Goal: Information Seeking & Learning: Find contact information

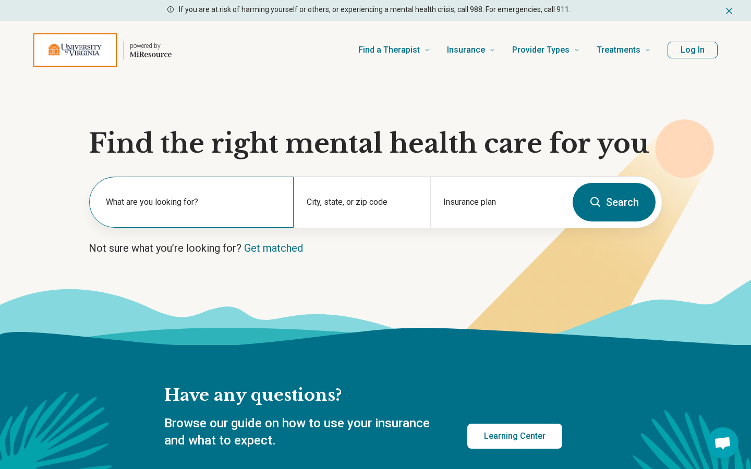
click at [245, 202] on label "What are you looking for?" at bounding box center [193, 202] width 175 height 13
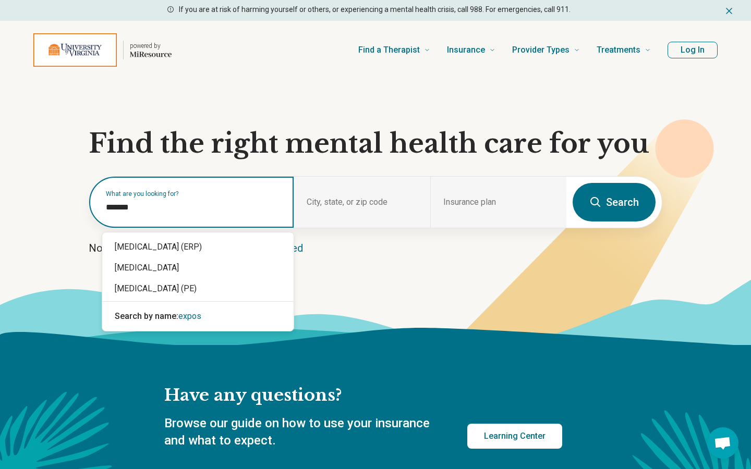
type input "********"
click at [194, 250] on div "[MEDICAL_DATA] (ERP)" at bounding box center [197, 247] width 191 height 21
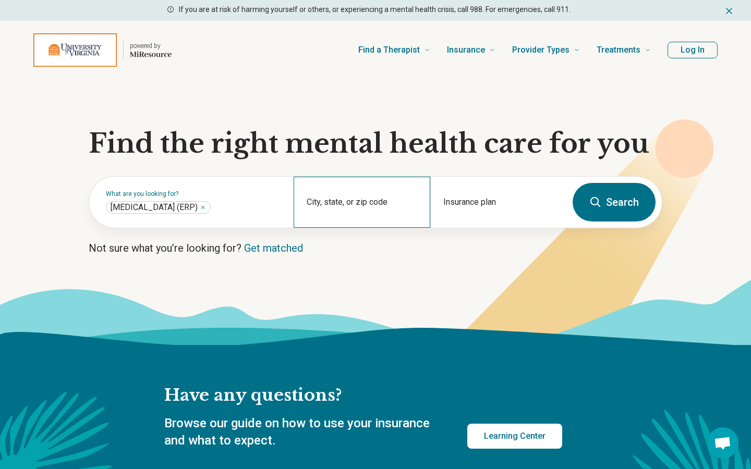
click at [349, 197] on div "City, state, or zip code" at bounding box center [362, 202] width 136 height 51
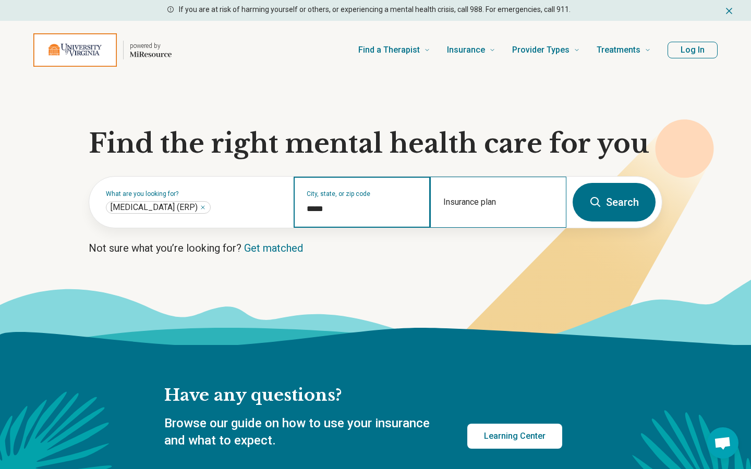
type input "*****"
click at [488, 204] on div "Insurance plan" at bounding box center [498, 202] width 136 height 51
click at [399, 208] on input "City, state, or zip code" at bounding box center [362, 209] width 111 height 13
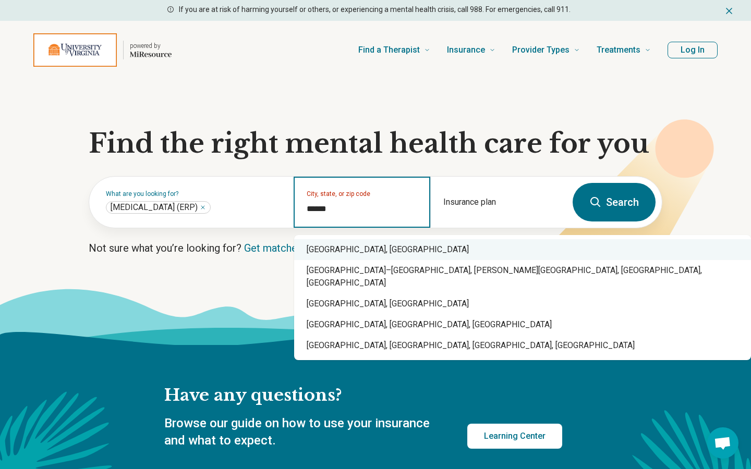
click at [390, 257] on div "Charlottesville, VA" at bounding box center [522, 249] width 457 height 21
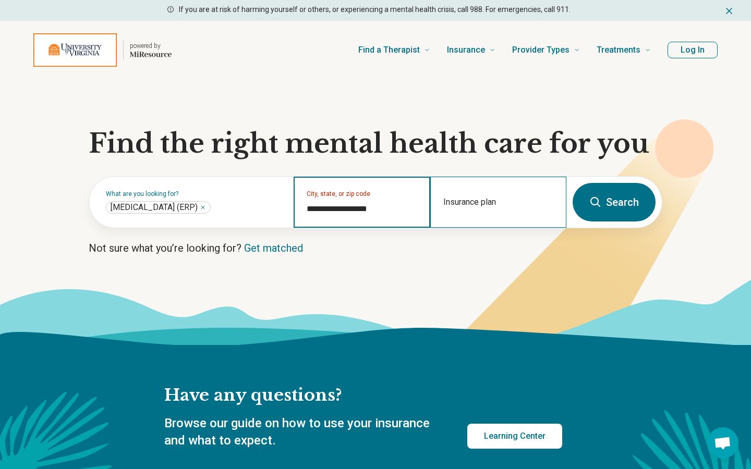
type input "**********"
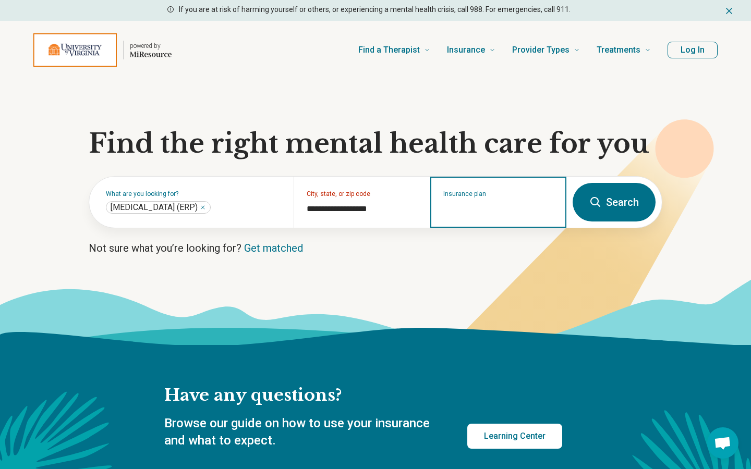
click at [474, 211] on input "Insurance plan" at bounding box center [498, 209] width 111 height 13
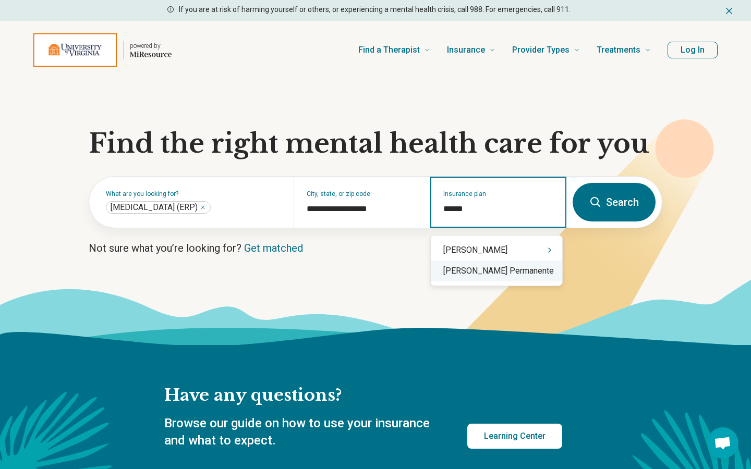
click at [485, 270] on div "[PERSON_NAME] Permanente" at bounding box center [496, 271] width 131 height 21
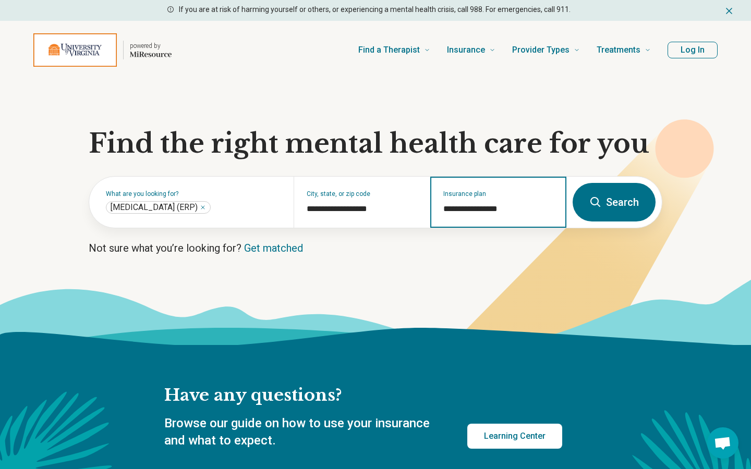
type input "**********"
click at [605, 204] on button "Search" at bounding box center [614, 202] width 83 height 39
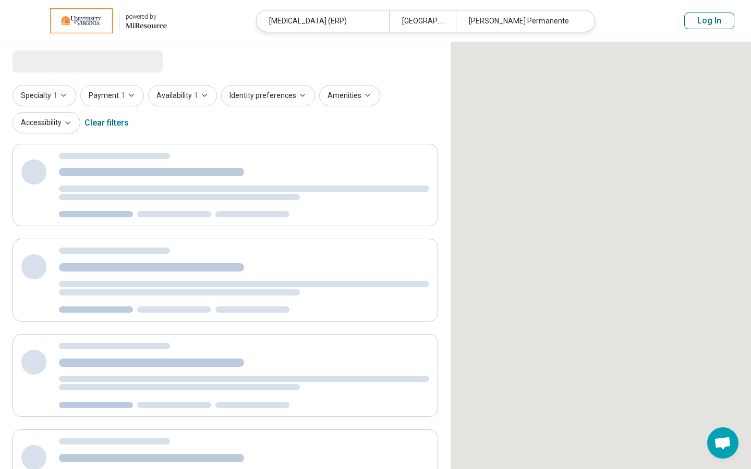
select select "***"
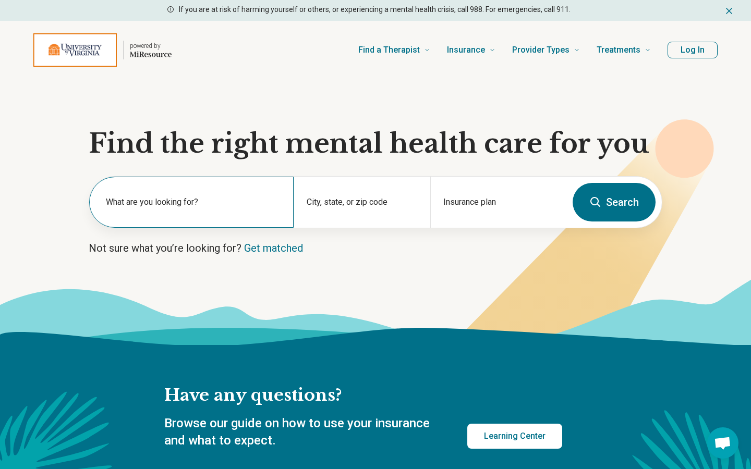
click at [237, 204] on label "What are you looking for?" at bounding box center [193, 202] width 175 height 13
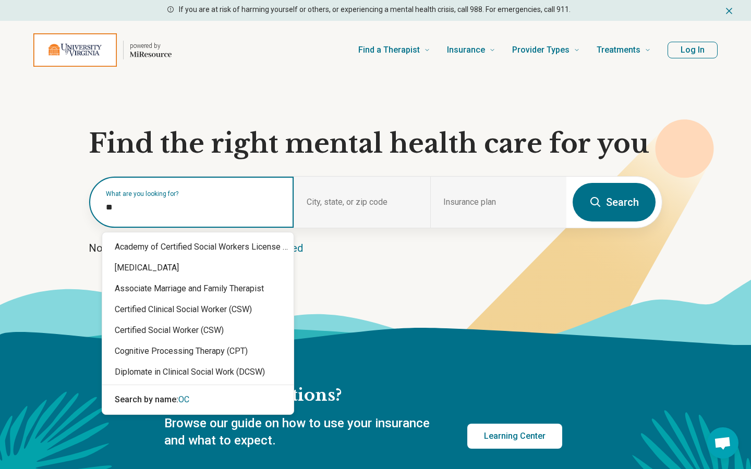
type input "***"
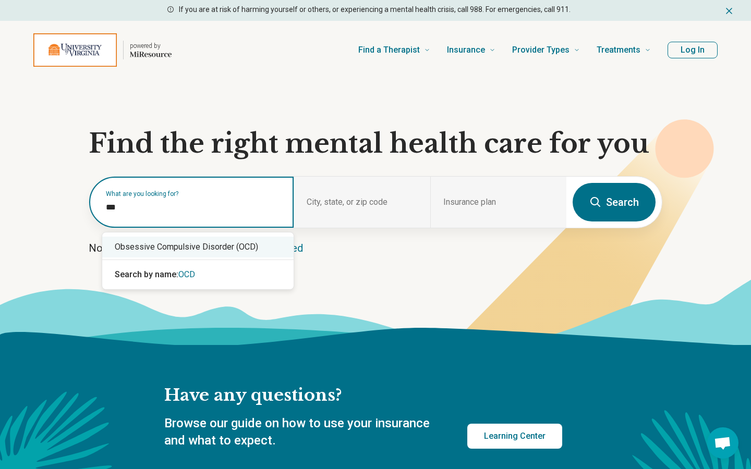
click at [226, 247] on div "Obsessive Compulsive Disorder (OCD)" at bounding box center [197, 247] width 191 height 21
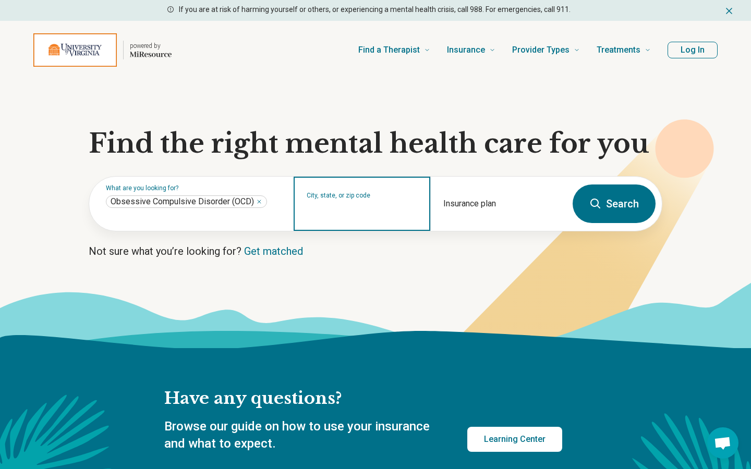
click at [340, 207] on input "City, state, or zip code" at bounding box center [362, 210] width 111 height 13
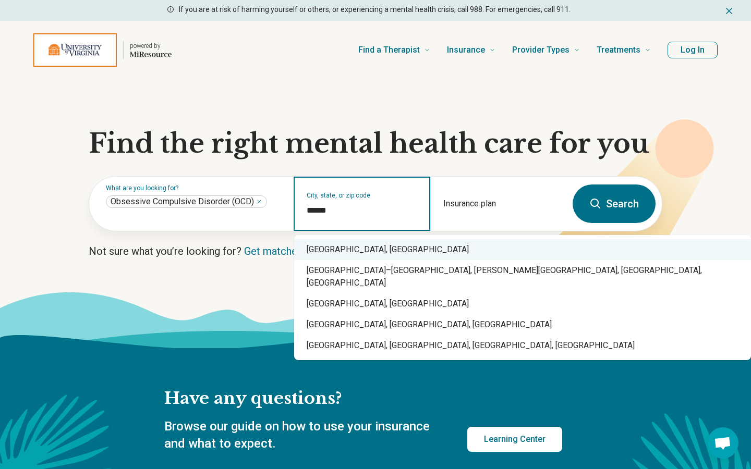
click at [352, 249] on div "Charlottesville, VA" at bounding box center [522, 249] width 457 height 21
click at [393, 250] on div "Charlottesville, VA" at bounding box center [522, 249] width 457 height 21
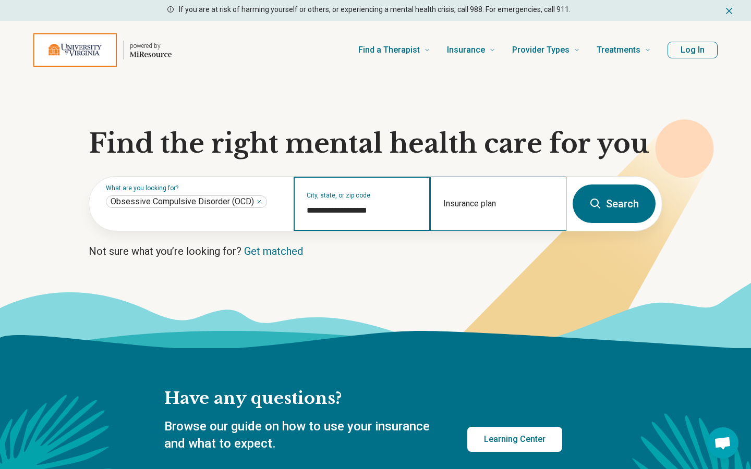
type input "**********"
click at [453, 205] on div "Insurance plan" at bounding box center [498, 204] width 136 height 54
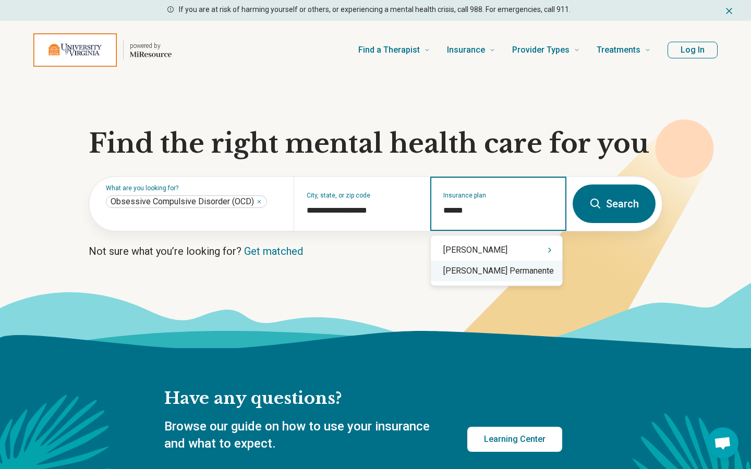
click at [470, 267] on div "[PERSON_NAME] Permanente" at bounding box center [496, 271] width 131 height 21
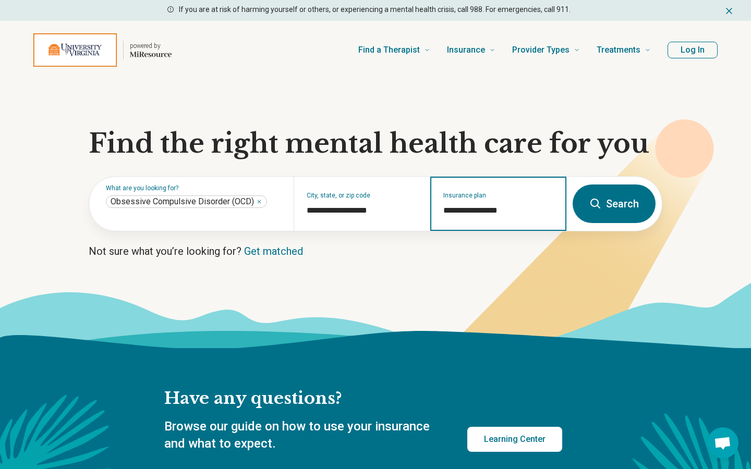
type input "**********"
click at [612, 213] on button "Search" at bounding box center [614, 204] width 83 height 39
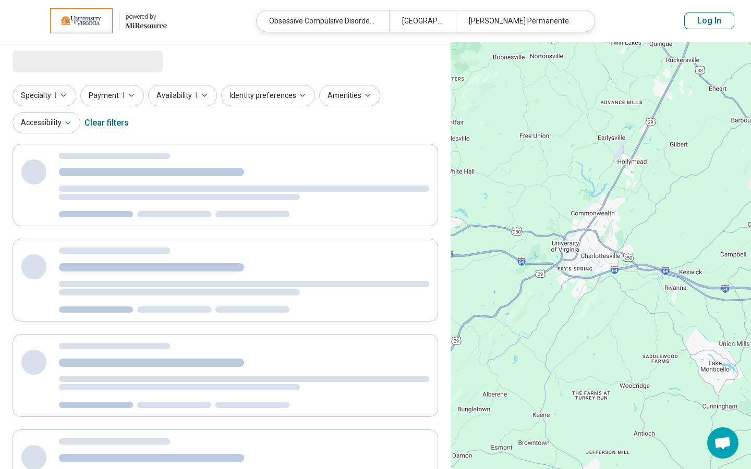
select select "***"
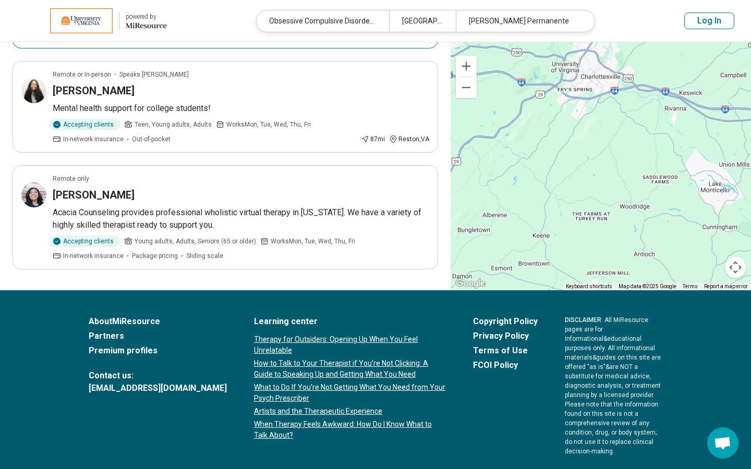
scroll to position [195, 0]
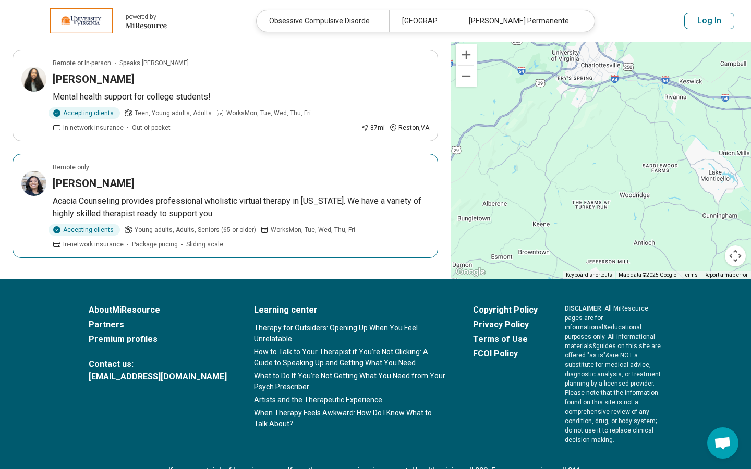
click at [69, 191] on h3 "[PERSON_NAME]" at bounding box center [94, 183] width 82 height 15
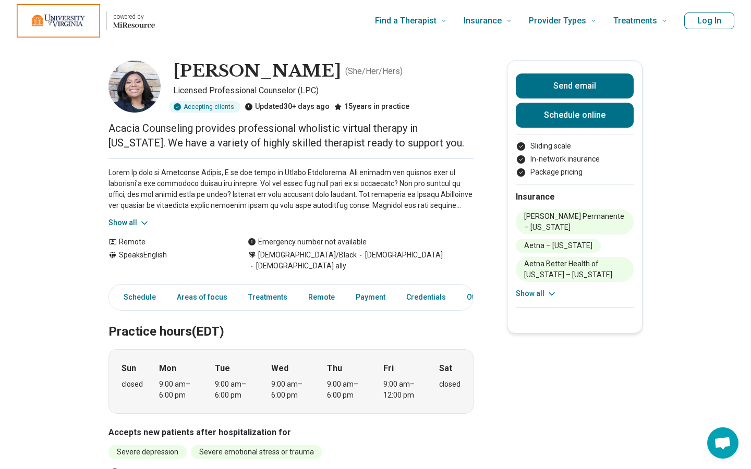
click at [132, 226] on button "Show all" at bounding box center [128, 222] width 41 height 11
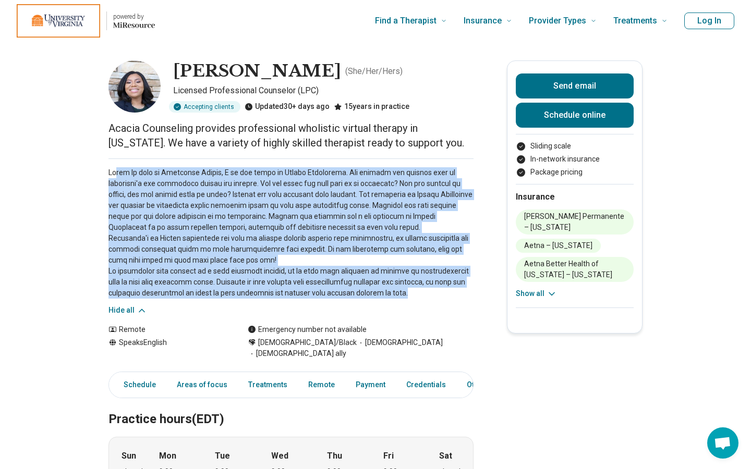
drag, startPoint x: 116, startPoint y: 178, endPoint x: 425, endPoint y: 292, distance: 329.2
click at [425, 292] on p at bounding box center [290, 232] width 365 height 131
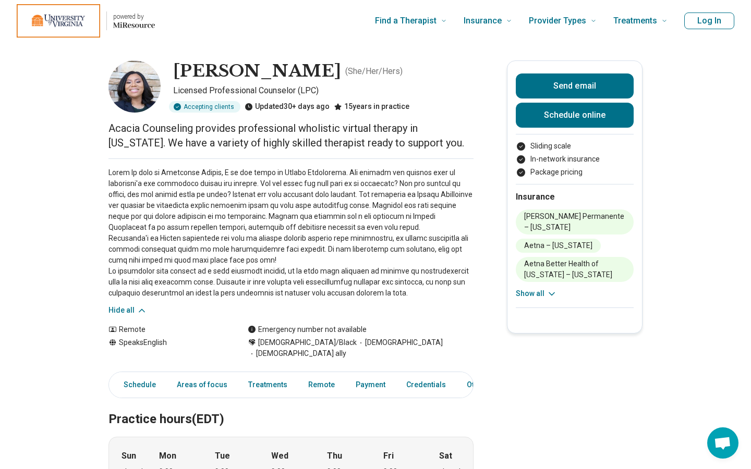
click at [390, 279] on p at bounding box center [290, 232] width 365 height 131
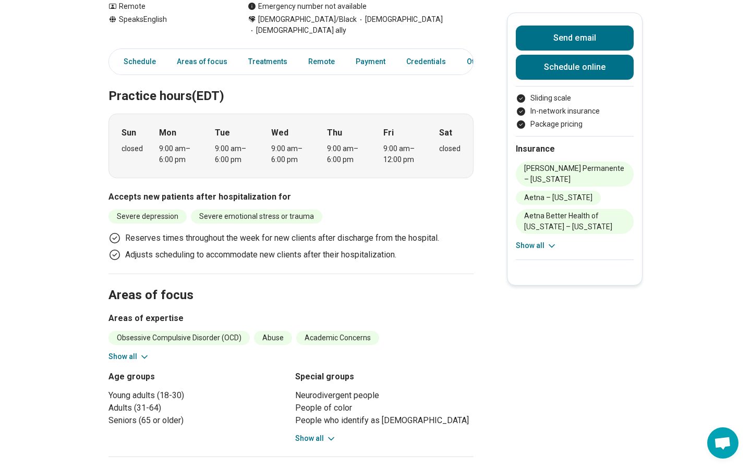
scroll to position [327, 0]
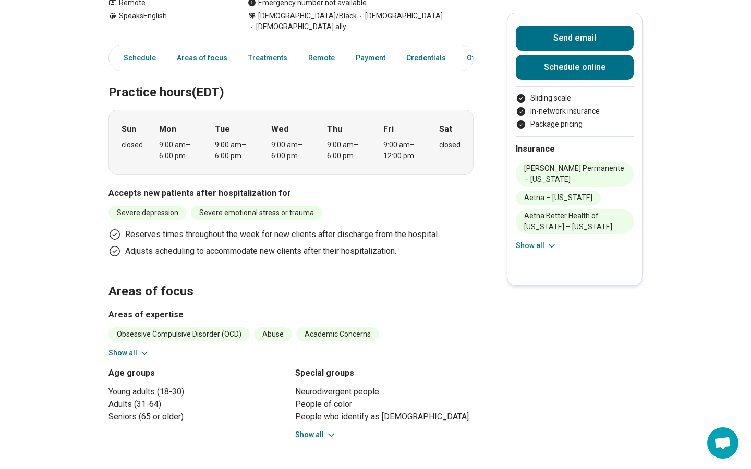
click at [123, 348] on button "Show all" at bounding box center [128, 353] width 41 height 11
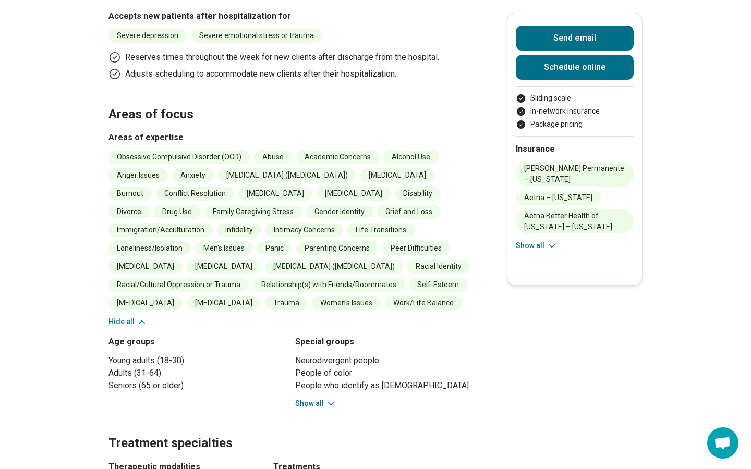
scroll to position [522, 0]
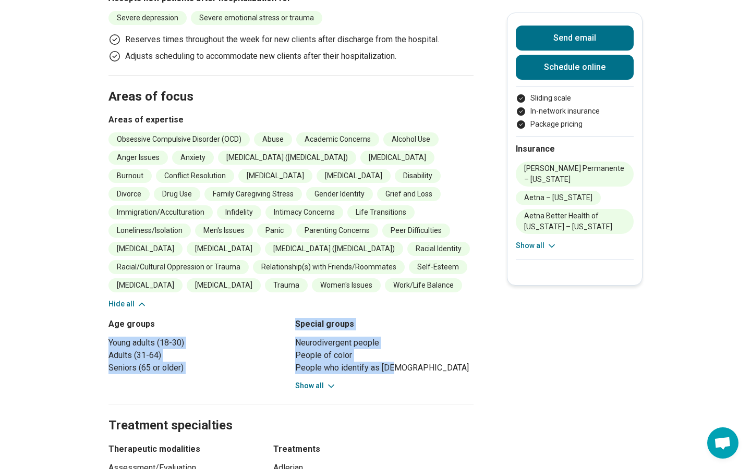
drag, startPoint x: 104, startPoint y: 329, endPoint x: 429, endPoint y: 359, distance: 326.3
click at [430, 360] on main "[PERSON_NAME] ( She/Her/Hers ) Licensed Professional Counselor (LPC) Accepting …" at bounding box center [375, 258] width 751 height 1476
click at [429, 362] on li "People who identify as [DEMOGRAPHIC_DATA]" at bounding box center [384, 368] width 178 height 13
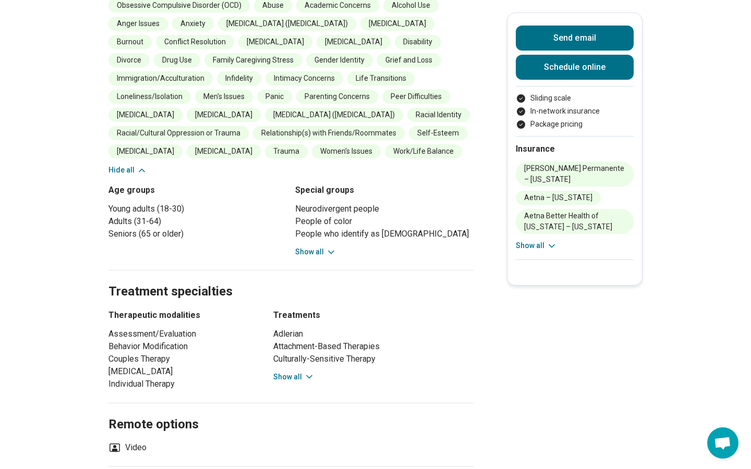
scroll to position [720, 0]
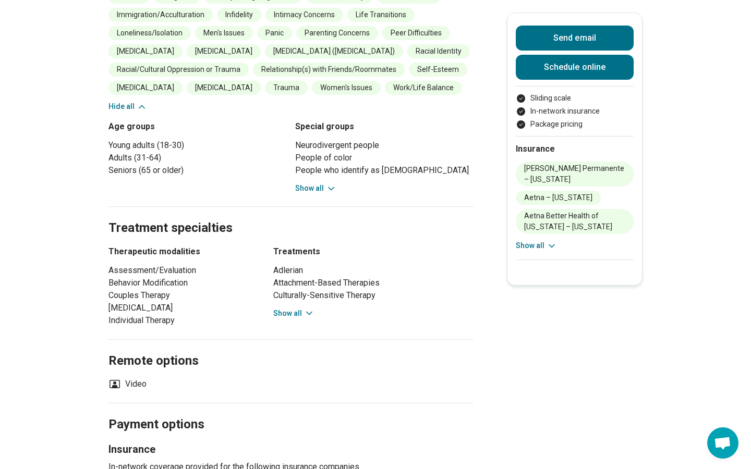
click at [290, 308] on button "Show all" at bounding box center [293, 313] width 41 height 11
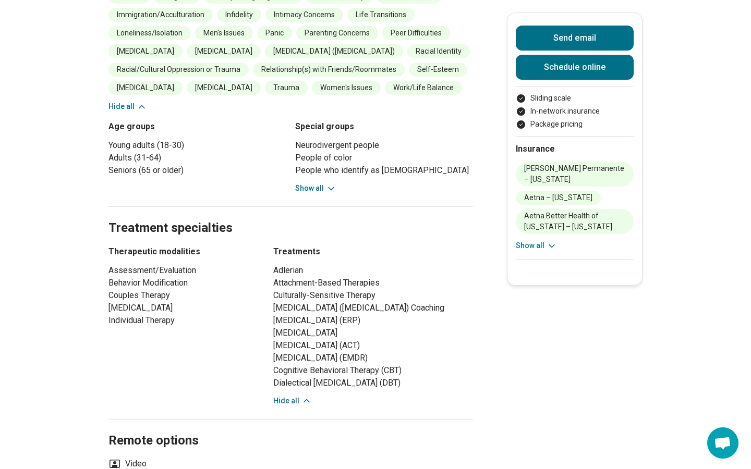
drag, startPoint x: 268, startPoint y: 261, endPoint x: 430, endPoint y: 401, distance: 213.7
click at [430, 401] on div "Therapeutic modalities Assessment/Evaluation Behavior Modification Couples Ther…" at bounding box center [290, 326] width 365 height 161
click at [449, 390] on li "Dialectical [MEDICAL_DATA] (DBT)" at bounding box center [373, 383] width 200 height 13
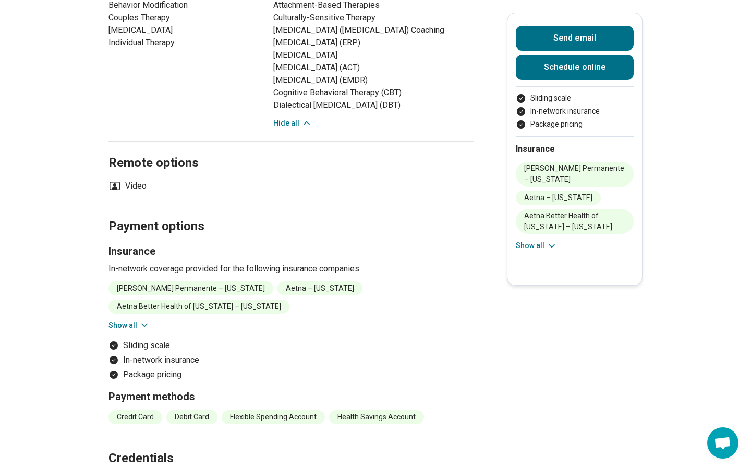
scroll to position [1028, 0]
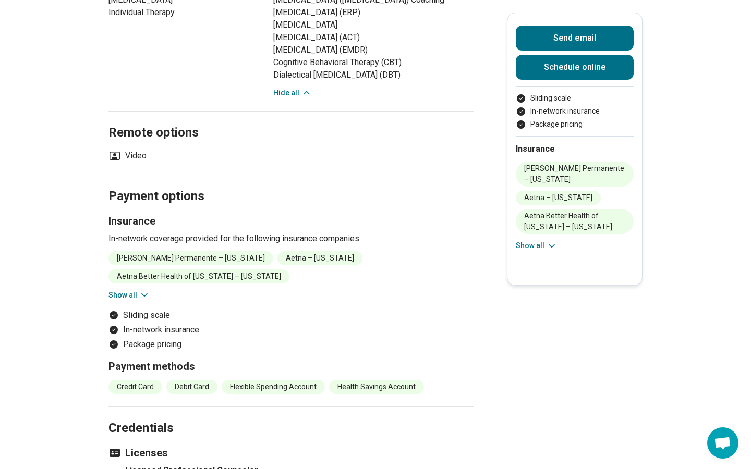
click at [139, 290] on icon at bounding box center [144, 295] width 10 height 10
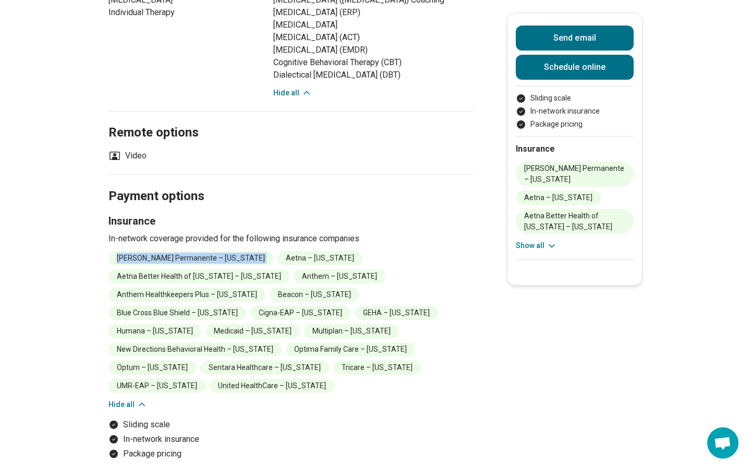
drag, startPoint x: 117, startPoint y: 271, endPoint x: 222, endPoint y: 272, distance: 104.8
click at [222, 272] on ul "[PERSON_NAME] Permanente – [US_STATE][PERSON_NAME] – [US_STATE] Aetna Better He…" at bounding box center [290, 322] width 365 height 142
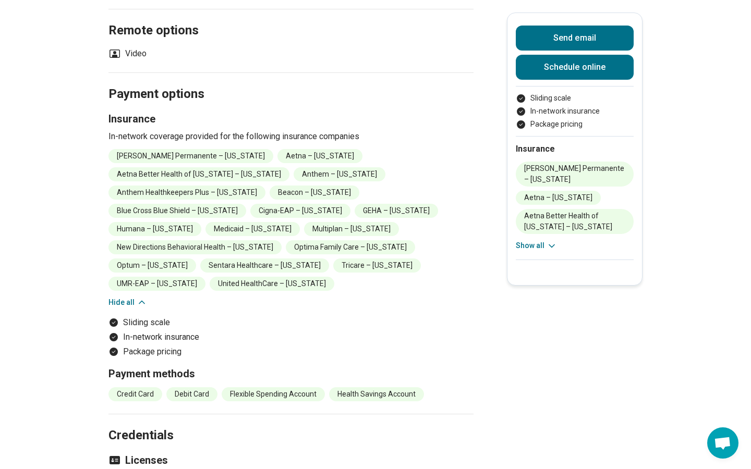
scroll to position [1280, 0]
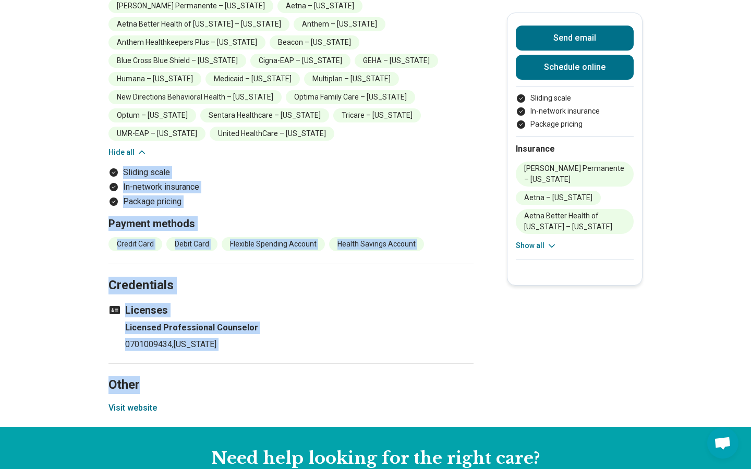
drag, startPoint x: 102, startPoint y: 152, endPoint x: 273, endPoint y: 354, distance: 264.2
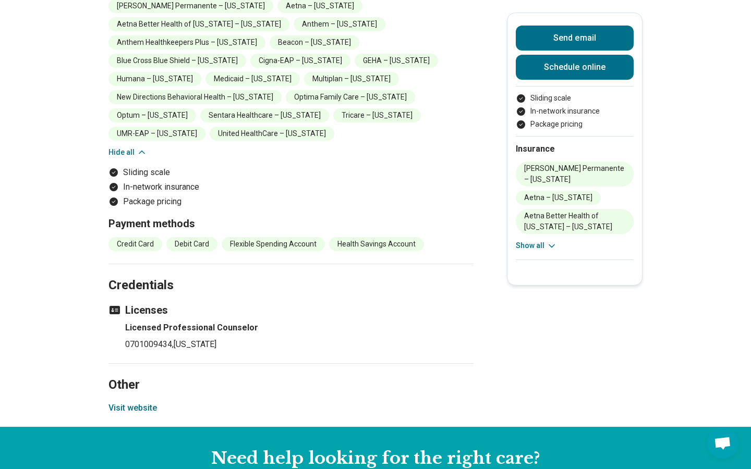
click at [125, 402] on button "Visit website" at bounding box center [132, 408] width 49 height 13
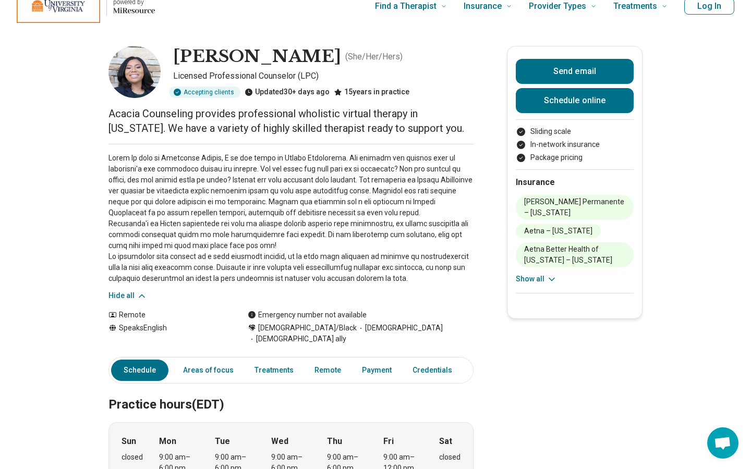
scroll to position [0, 0]
